Goal: Transaction & Acquisition: Purchase product/service

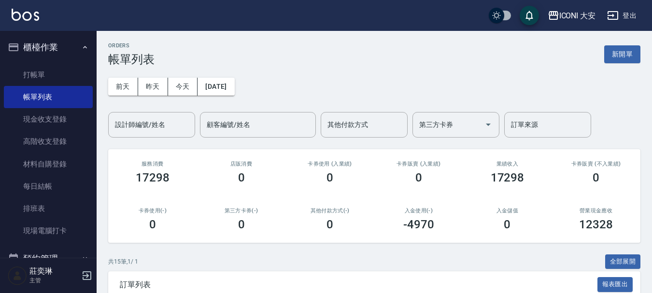
scroll to position [4, 0]
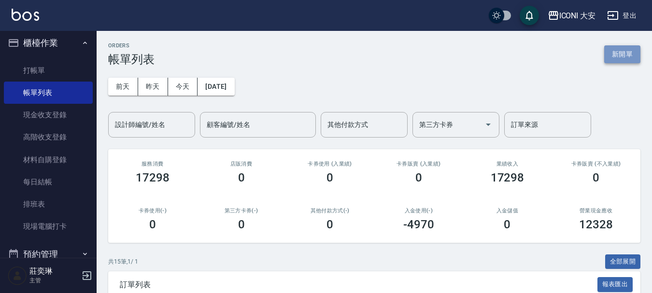
click at [625, 54] on button "新開單" at bounding box center [622, 54] width 36 height 18
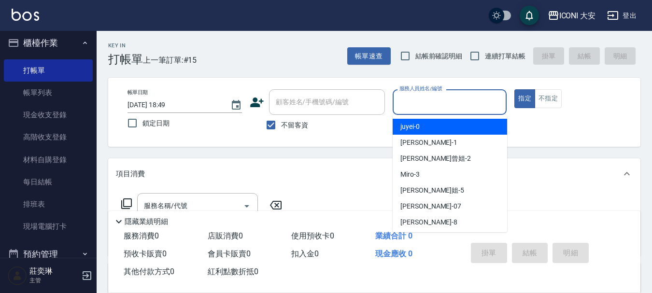
click at [452, 109] on input "服務人員姓名/編號" at bounding box center [450, 102] width 106 height 17
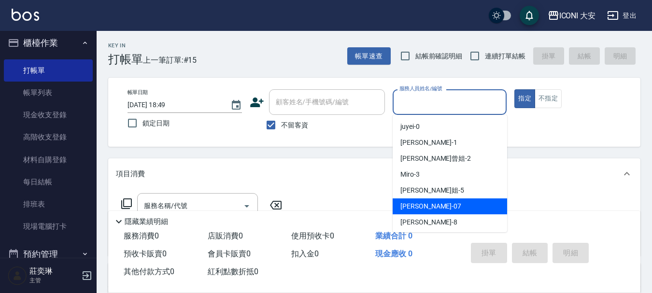
click at [442, 204] on div "[PERSON_NAME] -07" at bounding box center [449, 206] width 114 height 16
type input "[PERSON_NAME]-07"
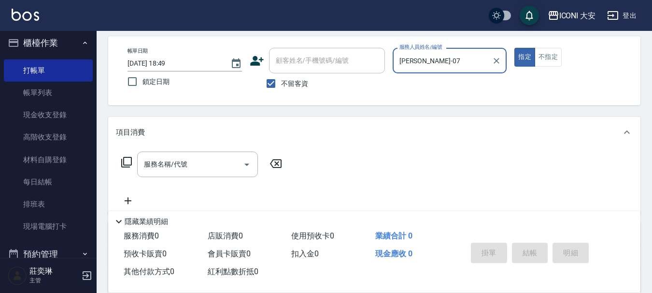
scroll to position [97, 0]
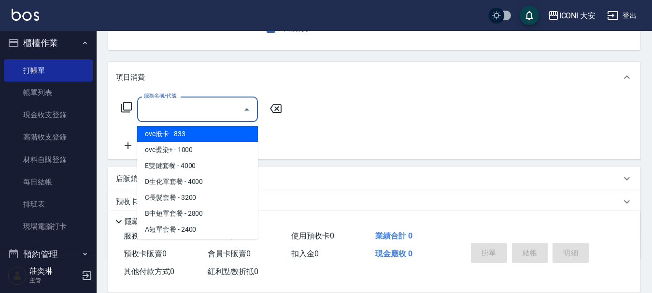
click at [194, 116] on input "服務名稱/代號" at bounding box center [189, 109] width 97 height 17
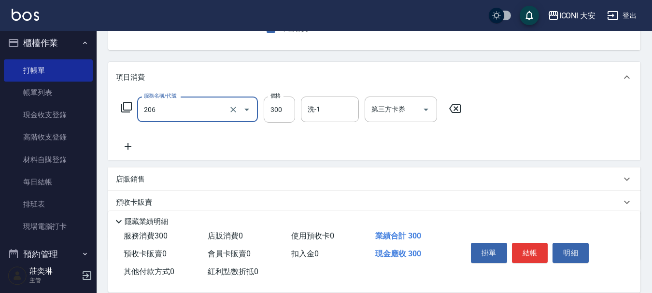
type input "洗髮(206)"
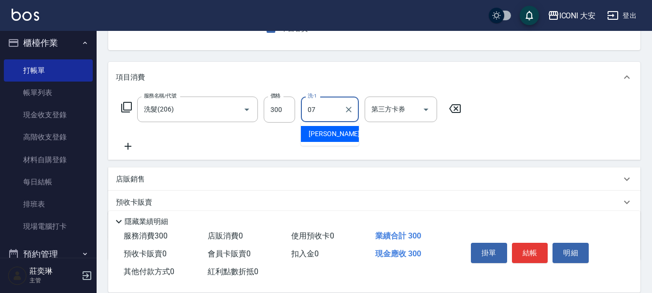
type input "[PERSON_NAME]-07"
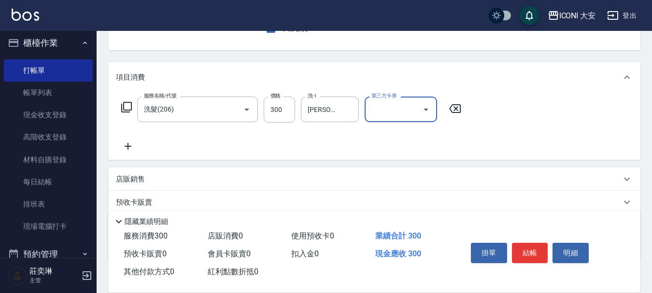
click at [127, 151] on icon at bounding box center [128, 146] width 24 height 12
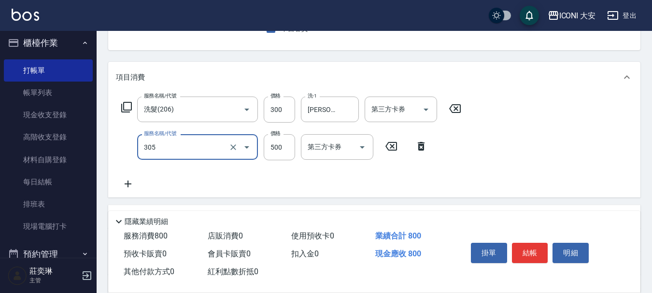
type input "剪髮(305)"
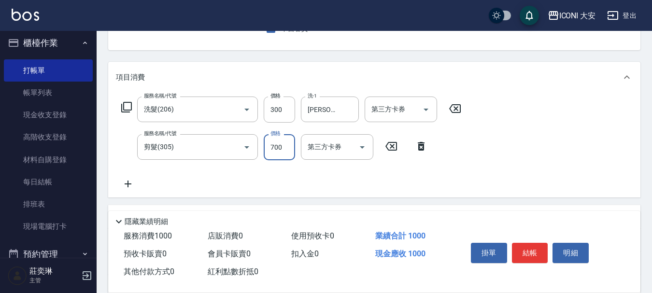
type input "700"
click at [527, 250] on button "結帳" at bounding box center [530, 253] width 36 height 20
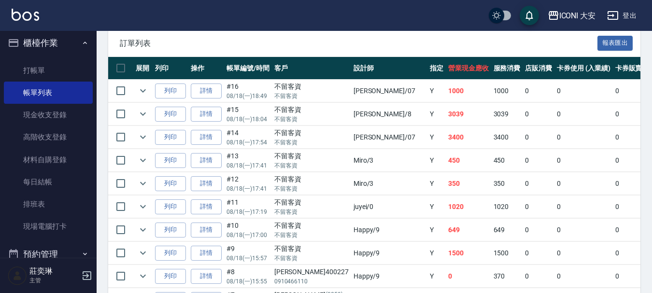
scroll to position [338, 0]
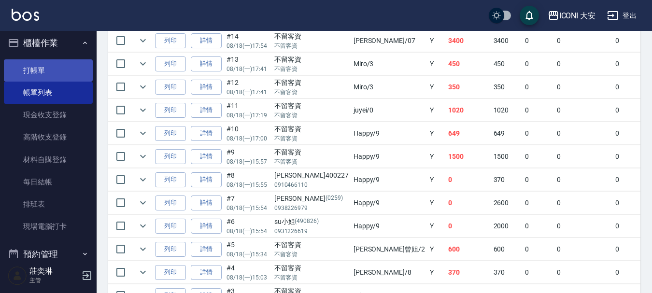
click at [46, 66] on link "打帳單" at bounding box center [48, 70] width 89 height 22
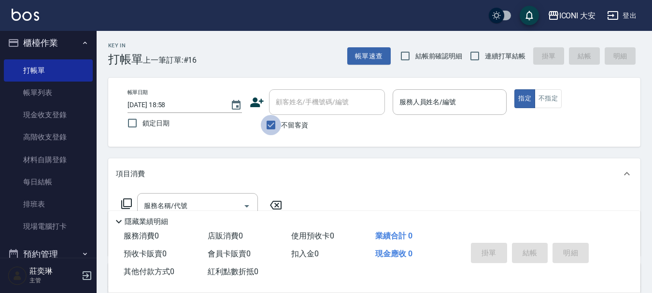
click at [266, 123] on input "不留客資" at bounding box center [271, 125] width 20 height 20
checkbox input "false"
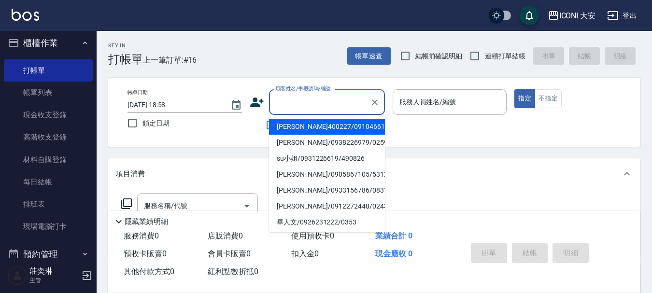
click at [305, 106] on input "顧客姓名/手機號碼/編號" at bounding box center [319, 102] width 93 height 17
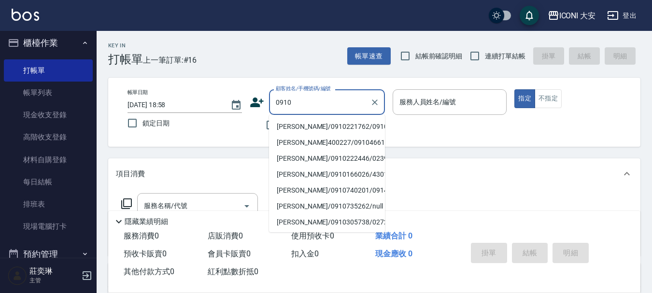
click at [317, 125] on li "[PERSON_NAME]/0910221762/0910" at bounding box center [327, 127] width 116 height 16
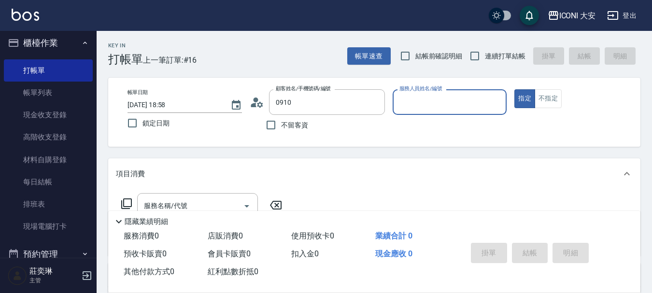
type input "[PERSON_NAME]/0910221762/0910"
type input "Happy-9"
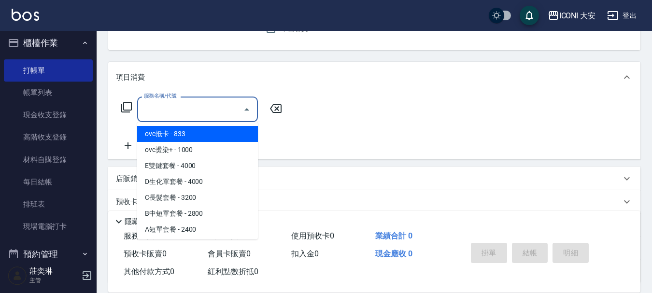
click at [197, 110] on input "服務名稱/代號" at bounding box center [189, 109] width 97 height 17
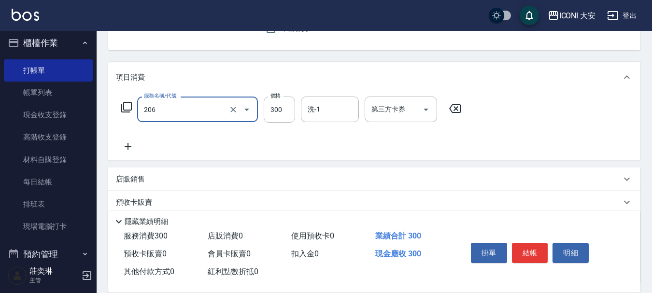
type input "洗髮(206)"
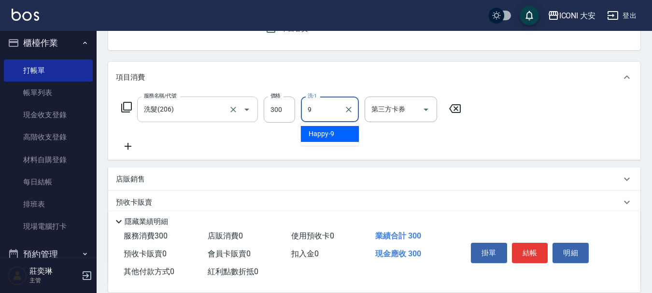
type input "Happy-9"
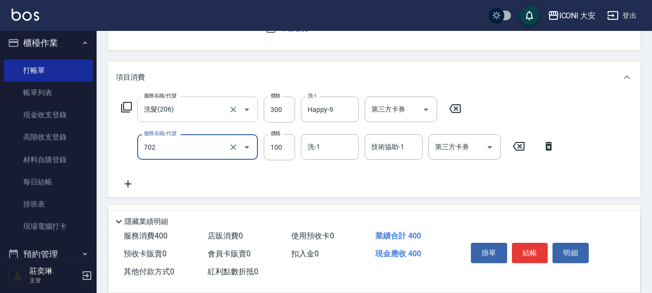
type input "勞水.精油(702)"
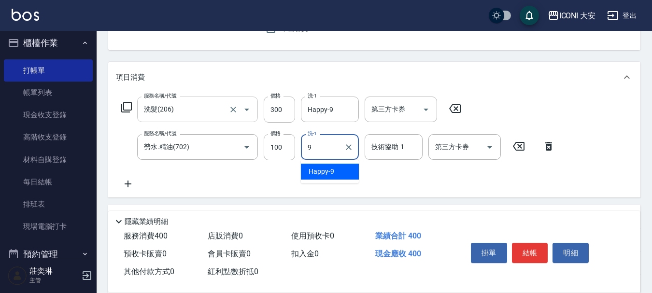
type input "Happy-9"
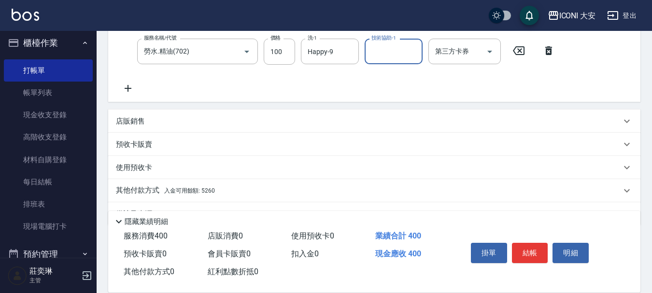
scroll to position [193, 0]
click at [205, 193] on span "入金可用餘額: 5260" at bounding box center [189, 189] width 51 height 7
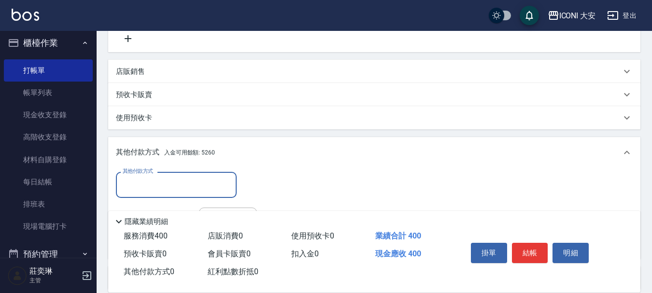
scroll to position [331, 0]
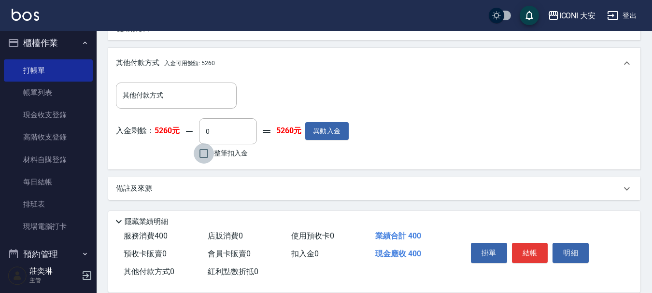
click at [201, 158] on input "整筆扣入金" at bounding box center [204, 153] width 20 height 20
checkbox input "true"
type input "400"
drag, startPoint x: 531, startPoint y: 243, endPoint x: 570, endPoint y: 235, distance: 40.4
click at [538, 243] on button "結帳" at bounding box center [530, 253] width 36 height 20
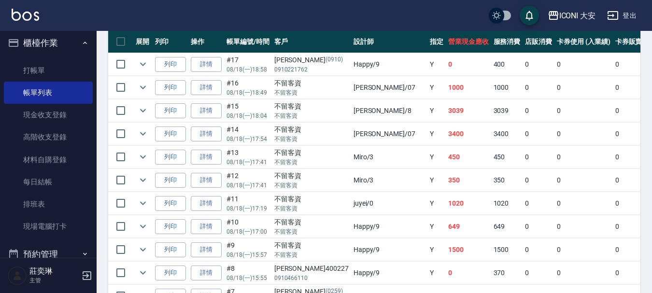
scroll to position [290, 0]
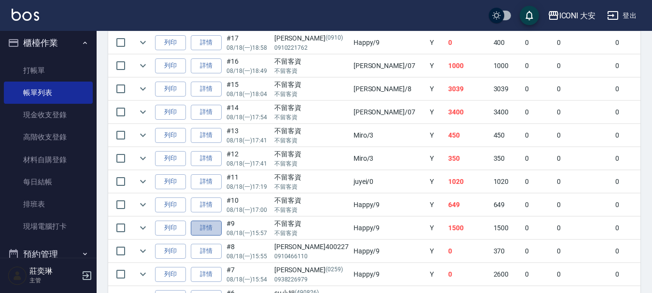
click at [201, 223] on link "詳情" at bounding box center [206, 228] width 31 height 15
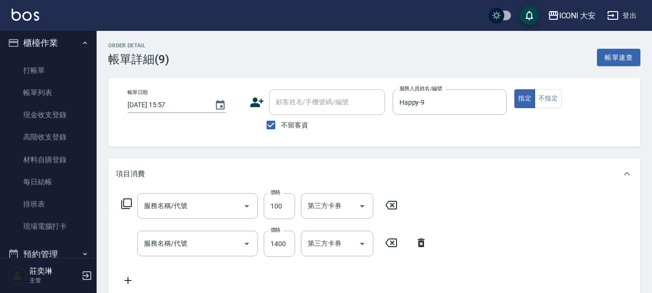
type input "[DATE] 15:57"
checkbox input "true"
type input "Happy-9"
type input "瞬間護髮(707)"
type input "染髮(501)"
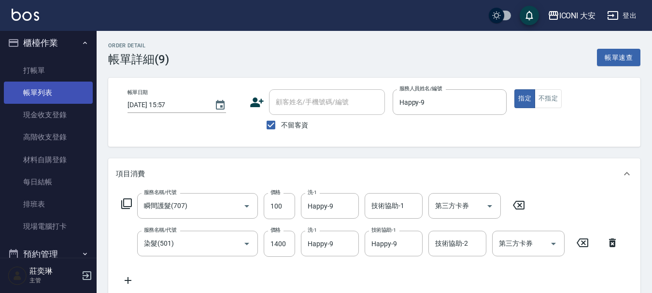
click at [38, 94] on link "帳單列表" at bounding box center [48, 93] width 89 height 22
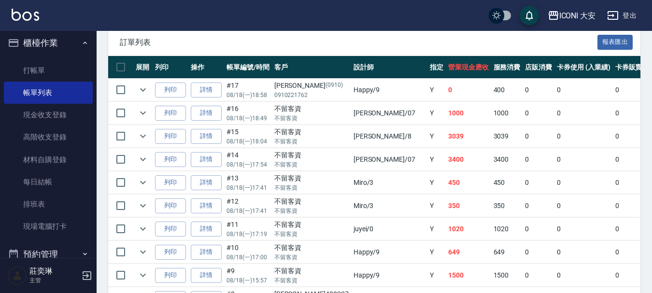
scroll to position [241, 0]
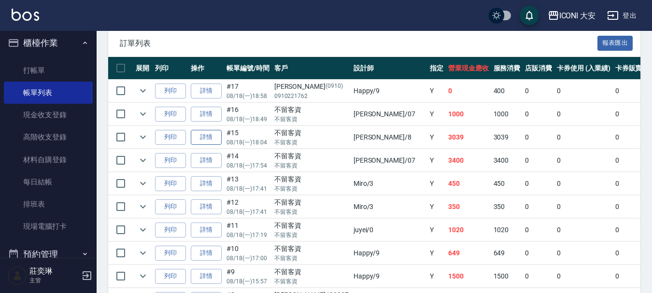
click at [205, 136] on link "詳情" at bounding box center [206, 137] width 31 height 15
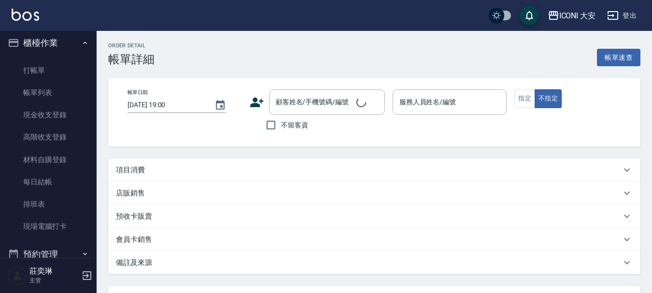
type input "[DATE] 18:04"
checkbox input "true"
type input "Yulisa-8"
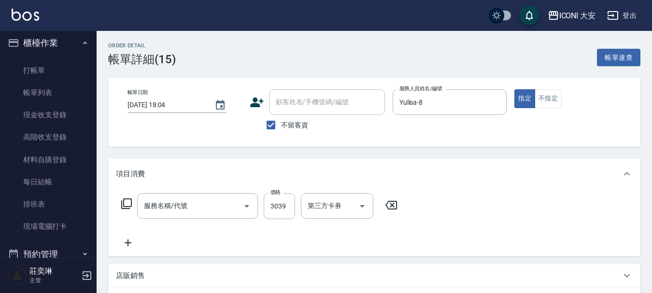
type input "燙髮(N201)"
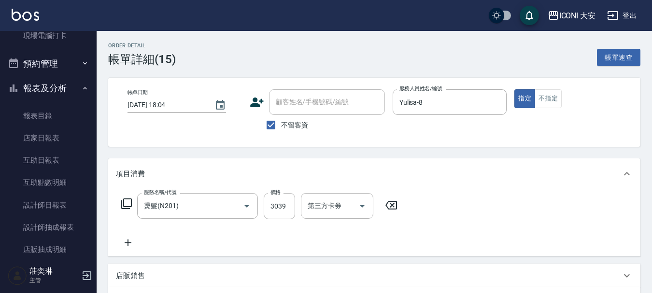
scroll to position [197, 0]
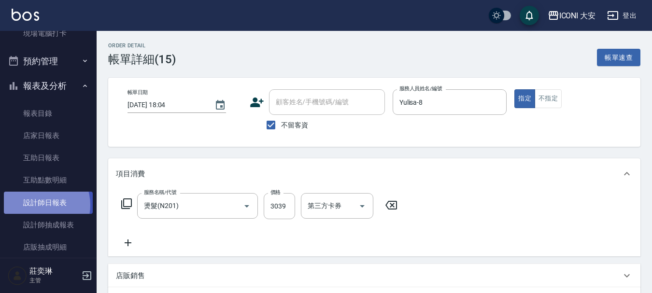
click at [37, 205] on link "設計師日報表" at bounding box center [48, 203] width 89 height 22
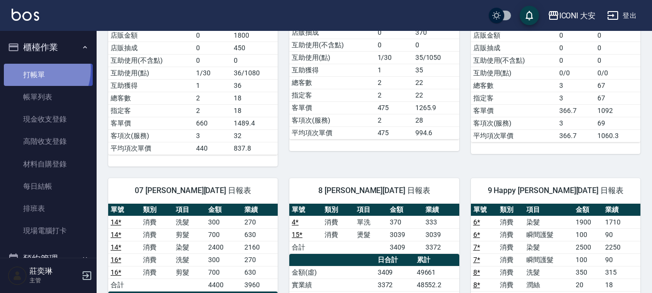
click at [33, 69] on link "打帳單" at bounding box center [48, 75] width 89 height 22
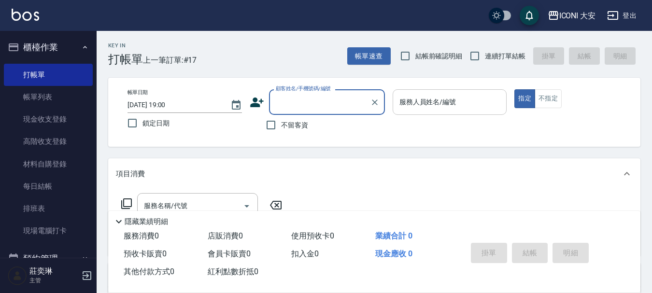
click at [436, 105] on input "服務人員姓名/編號" at bounding box center [450, 102] width 106 height 17
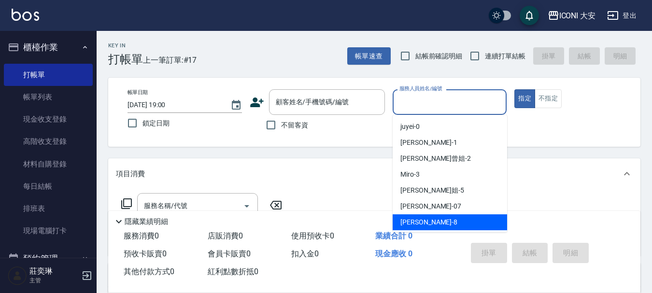
click at [419, 226] on span "Yulisa -8" at bounding box center [428, 222] width 57 height 10
type input "Yulisa-8"
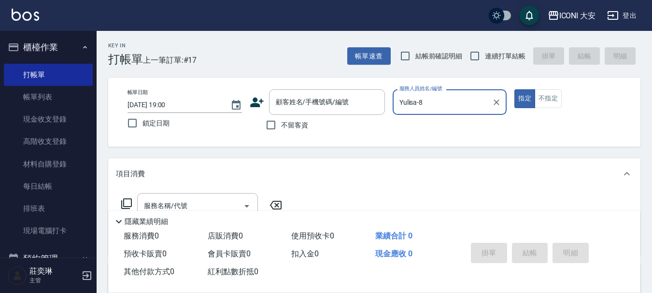
scroll to position [48, 0]
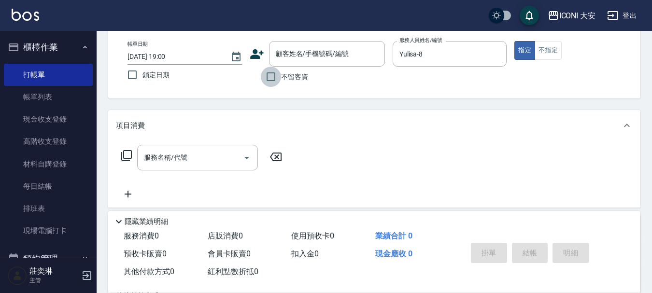
click at [267, 77] on input "不留客資" at bounding box center [271, 77] width 20 height 20
checkbox input "true"
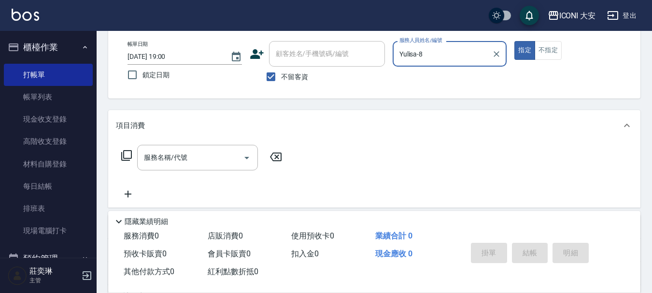
click at [128, 154] on icon at bounding box center [127, 156] width 12 height 12
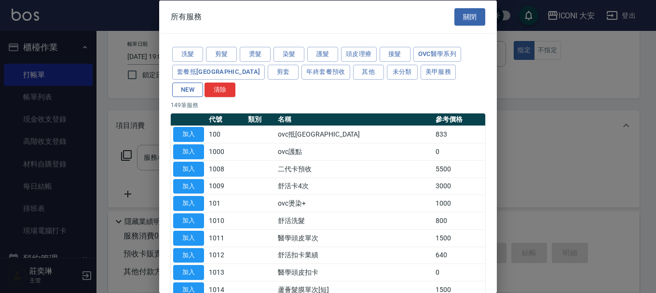
click at [203, 82] on button "NEW" at bounding box center [187, 89] width 31 height 15
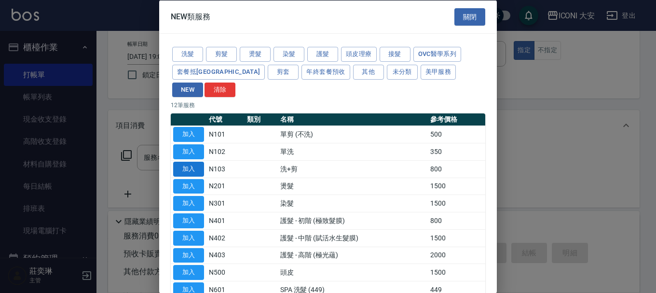
click at [192, 161] on button "加入" at bounding box center [188, 168] width 31 height 15
type input "洗+剪(N103)"
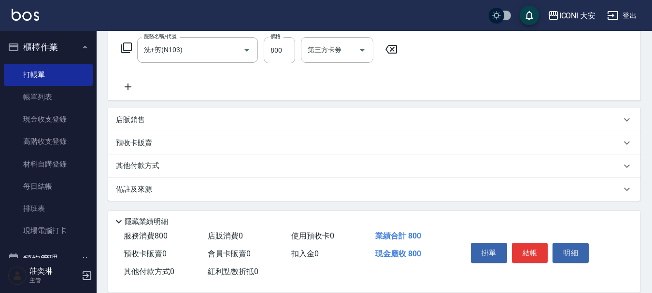
scroll to position [156, 0]
click at [138, 189] on p "備註及來源" at bounding box center [134, 189] width 36 height 10
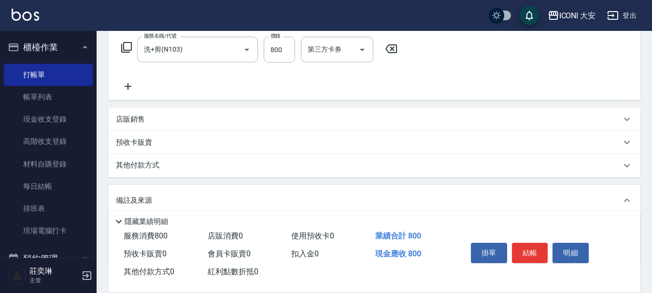
scroll to position [221, 0]
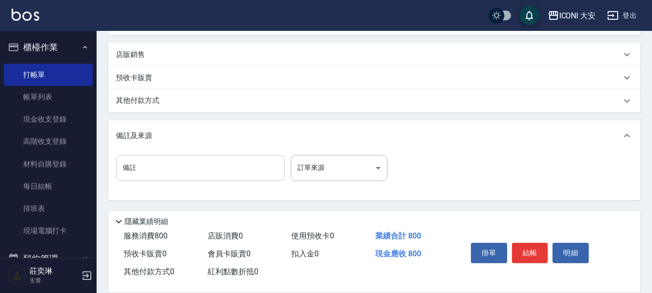
click at [145, 173] on input "備註" at bounding box center [200, 168] width 169 height 26
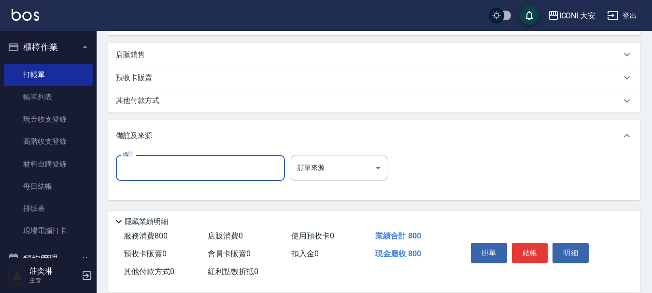
click at [145, 173] on input "備註" at bounding box center [200, 168] width 169 height 26
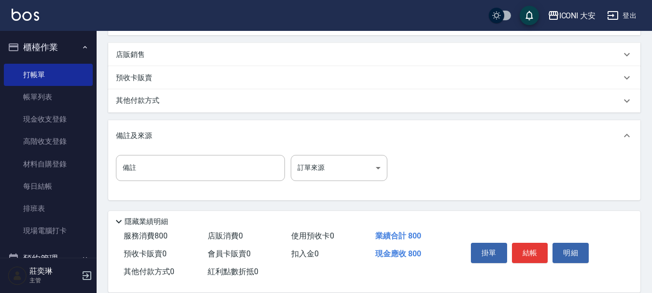
click at [134, 99] on p "其他付款方式" at bounding box center [140, 101] width 48 height 11
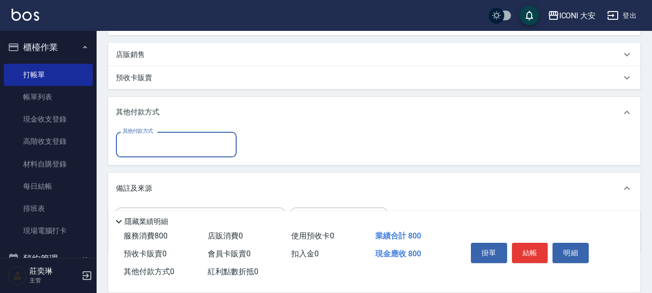
scroll to position [0, 0]
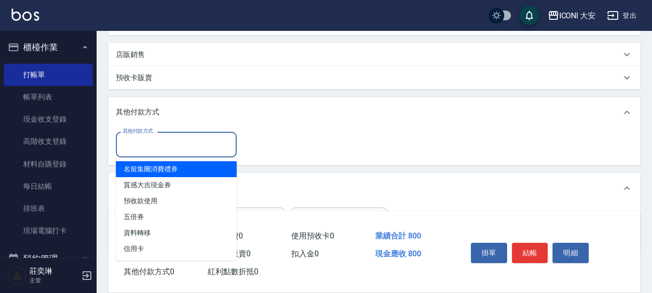
click at [147, 142] on input "其他付款方式" at bounding box center [176, 144] width 112 height 17
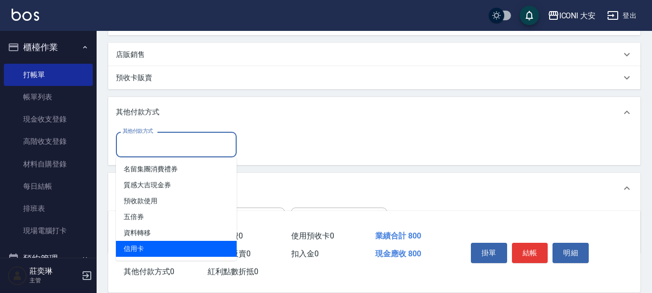
click at [144, 250] on span "信用卡" at bounding box center [176, 249] width 121 height 16
type input "信用卡"
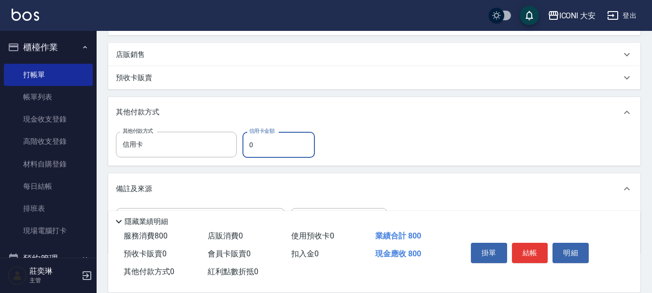
click at [260, 145] on input "0" at bounding box center [278, 145] width 72 height 26
type input "800"
click at [519, 250] on button "結帳" at bounding box center [530, 253] width 36 height 20
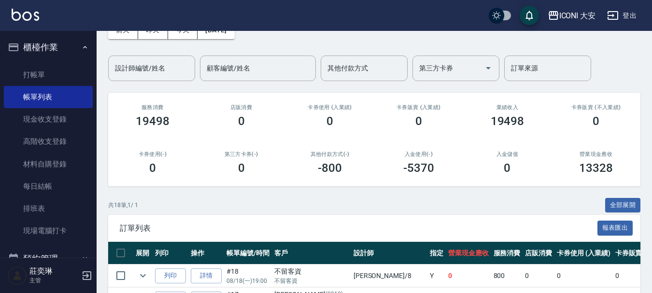
scroll to position [145, 0]
